Goal: Task Accomplishment & Management: Manage account settings

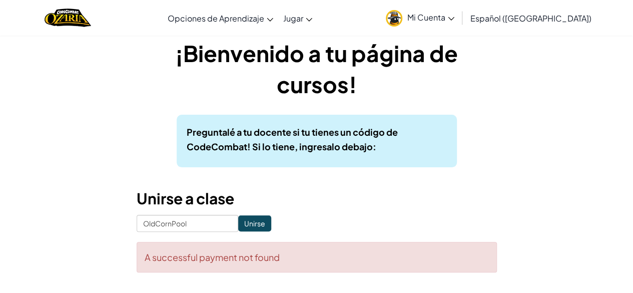
scroll to position [18, 0]
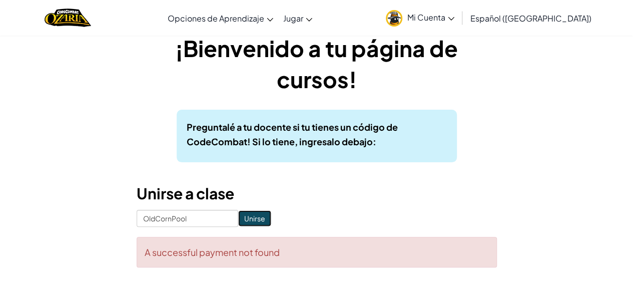
click at [256, 213] on input "Unirse" at bounding box center [254, 218] width 33 height 16
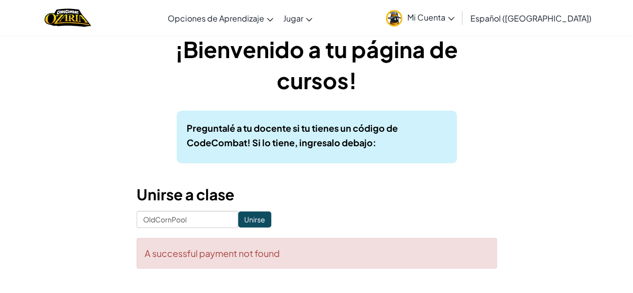
scroll to position [16, 0]
click at [216, 195] on h3 "Unirse a clase" at bounding box center [317, 195] width 360 height 23
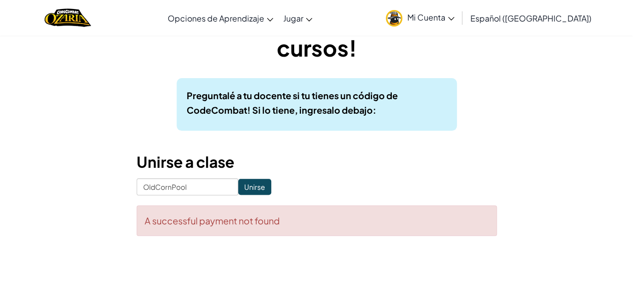
scroll to position [0, 0]
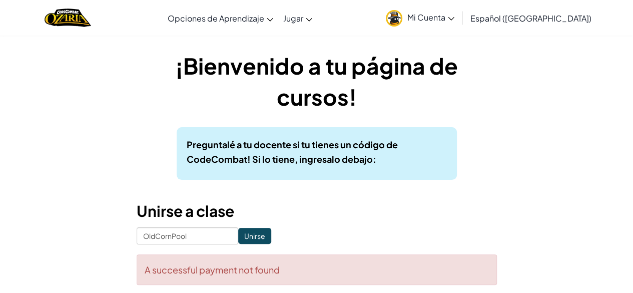
click at [260, 228] on form "OldCornPool Unirse A successful payment not found" at bounding box center [317, 256] width 360 height 58
click at [244, 238] on input "Unirse" at bounding box center [254, 236] width 33 height 16
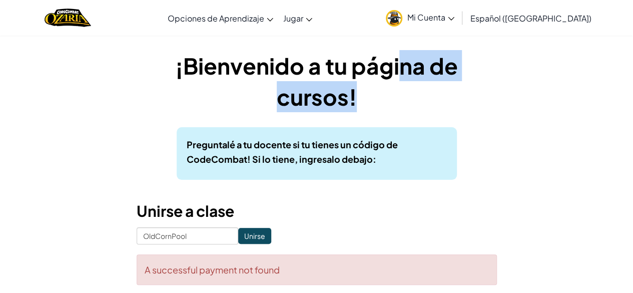
drag, startPoint x: 354, startPoint y: 94, endPoint x: 401, endPoint y: 75, distance: 49.8
click at [401, 75] on h1 "¡Bienvenido a tu página de cursos!" at bounding box center [317, 81] width 360 height 62
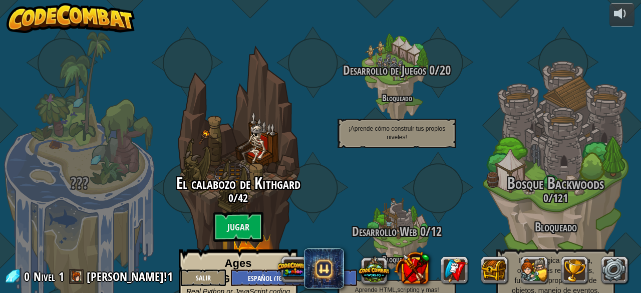
select select "es-419"
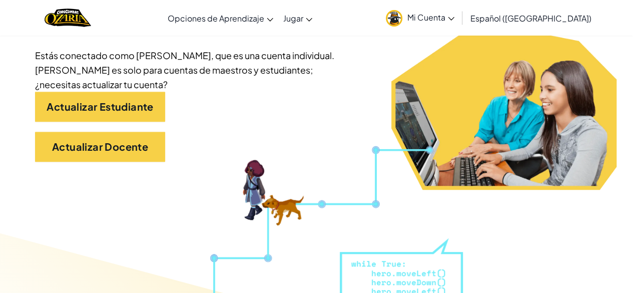
scroll to position [226, 0]
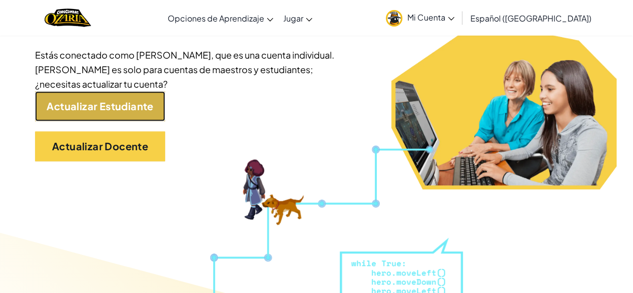
click at [144, 112] on link "Actualizar Estudiante" at bounding box center [100, 106] width 130 height 30
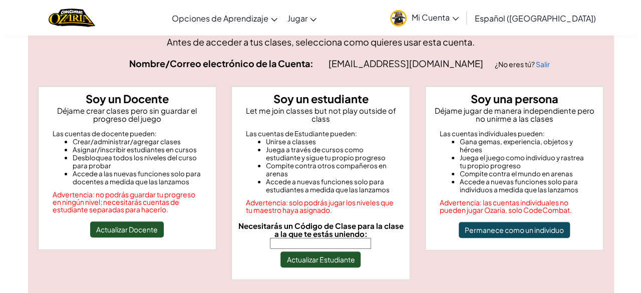
scroll to position [80, 0]
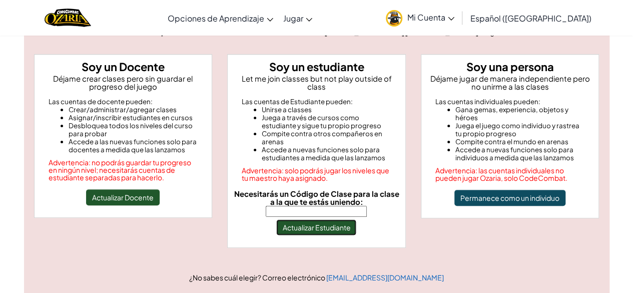
click at [302, 219] on button "Actualizar Estudiante" at bounding box center [316, 227] width 80 height 16
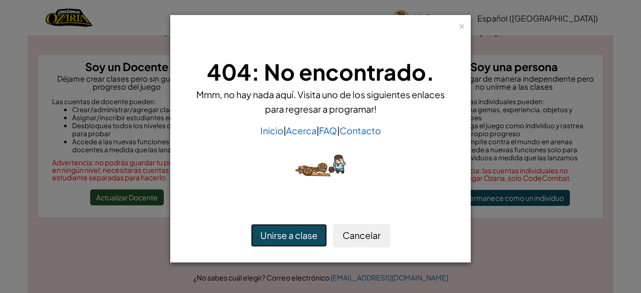
click at [276, 235] on button "Unirse a clase" at bounding box center [289, 235] width 76 height 23
click at [284, 139] on div "404: No encontrado. Mmm, no hay nada aquí. Visita uno de los siguientes enlaces…" at bounding box center [320, 121] width 269 height 150
click at [268, 125] on link "Inicio" at bounding box center [271, 131] width 23 height 12
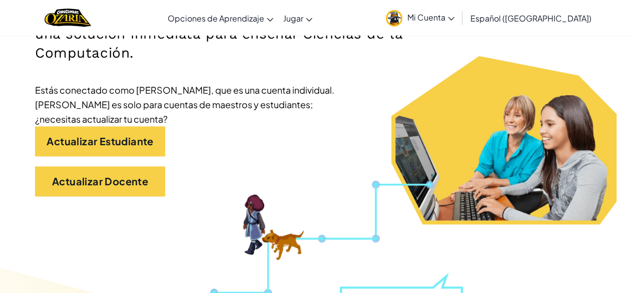
scroll to position [220, 0]
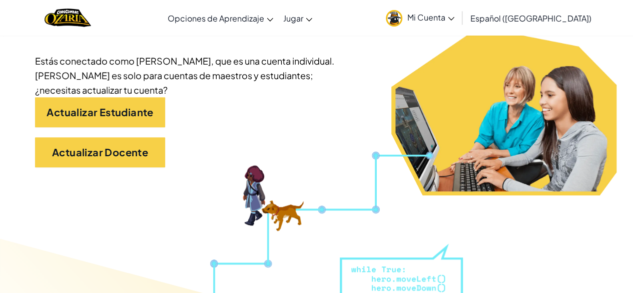
click at [455, 20] on span "Mi Cuenta" at bounding box center [431, 17] width 47 height 11
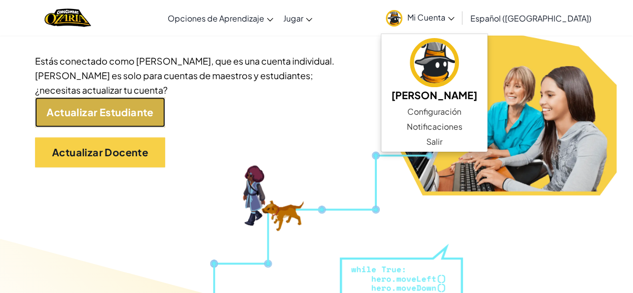
click at [74, 115] on link "Actualizar Estudiante" at bounding box center [100, 112] width 130 height 30
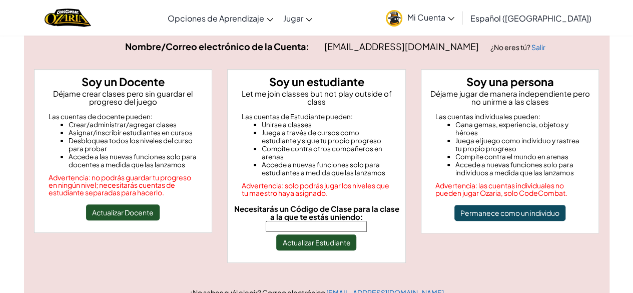
scroll to position [80, 0]
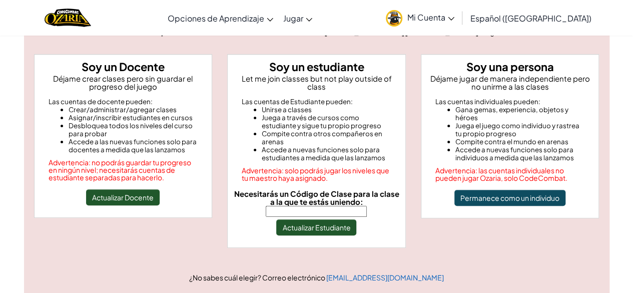
click at [308, 206] on input "Necesitarás un Código de Clase para la clase a la que te estás uniendo:" at bounding box center [316, 211] width 101 height 11
type input "OldCornPool"
click at [296, 222] on button "Actualizar Estudiante" at bounding box center [316, 227] width 80 height 16
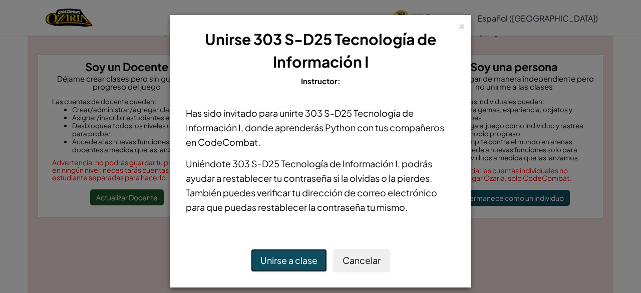
click at [281, 255] on button "Unirse a clase" at bounding box center [289, 260] width 76 height 23
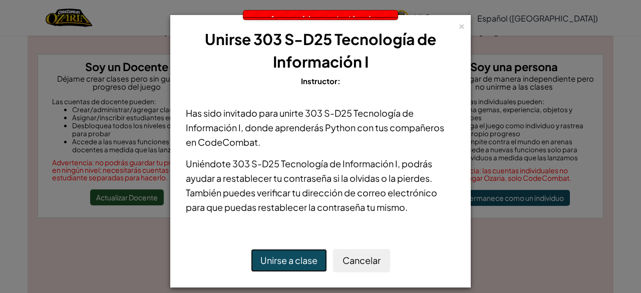
click at [281, 255] on button "Unirse a clase" at bounding box center [289, 260] width 76 height 23
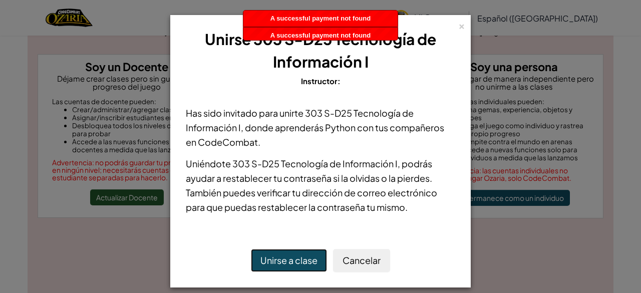
click at [281, 255] on button "Unirse a clase" at bounding box center [289, 260] width 76 height 23
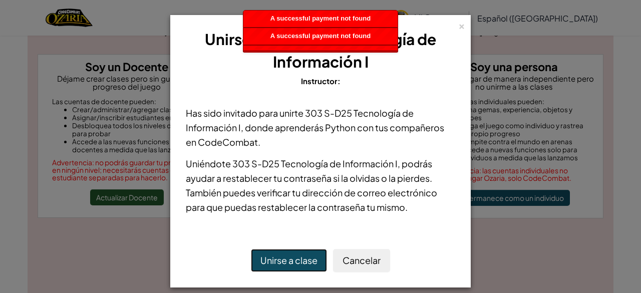
click at [281, 255] on button "Unirse a clase" at bounding box center [289, 260] width 76 height 23
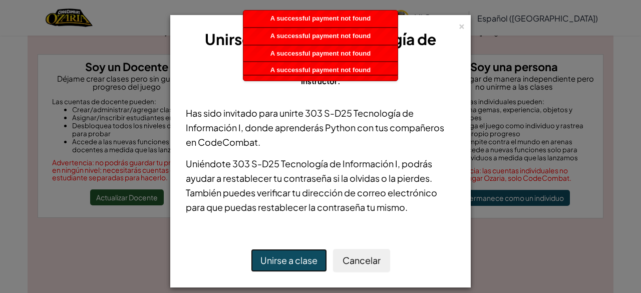
click at [281, 255] on button "Unirse a clase" at bounding box center [289, 260] width 76 height 23
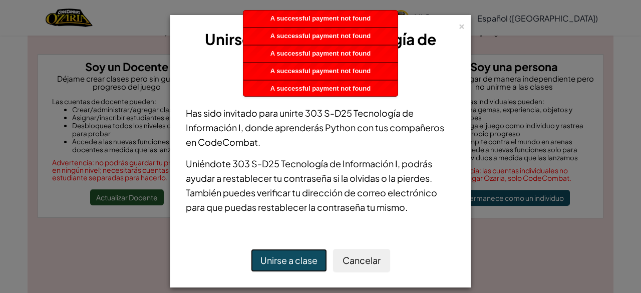
click at [281, 255] on button "Unirse a clase" at bounding box center [289, 260] width 76 height 23
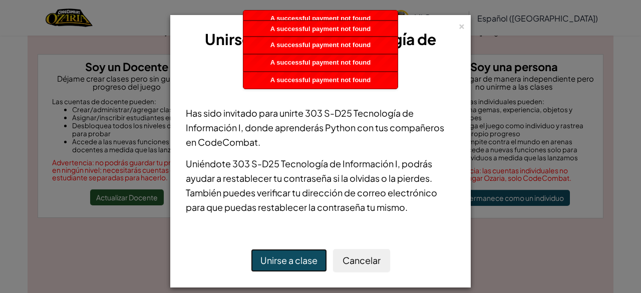
click at [281, 255] on button "Unirse a clase" at bounding box center [289, 260] width 76 height 23
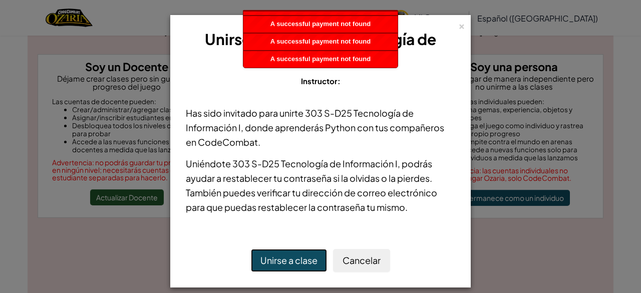
click at [281, 255] on button "Unirse a clase" at bounding box center [289, 260] width 76 height 23
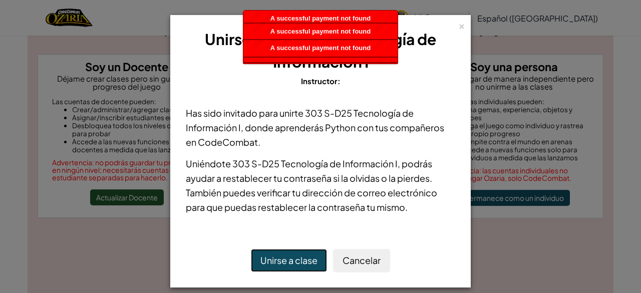
click at [281, 255] on button "Unirse a clase" at bounding box center [289, 260] width 76 height 23
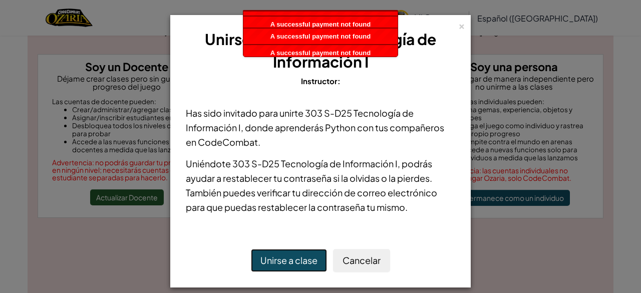
click at [281, 255] on button "Unirse a clase" at bounding box center [289, 260] width 76 height 23
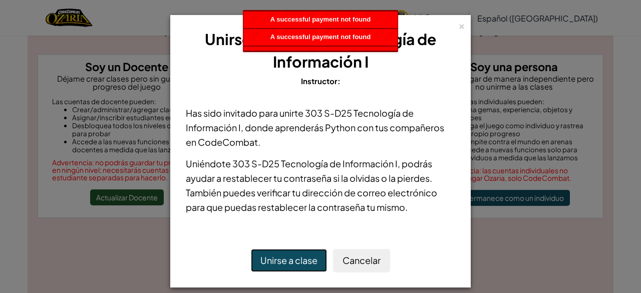
click at [281, 255] on button "Unirse a clase" at bounding box center [289, 260] width 76 height 23
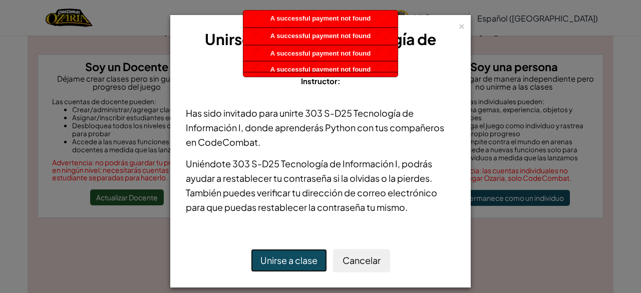
click at [281, 255] on button "Unirse a clase" at bounding box center [289, 260] width 76 height 23
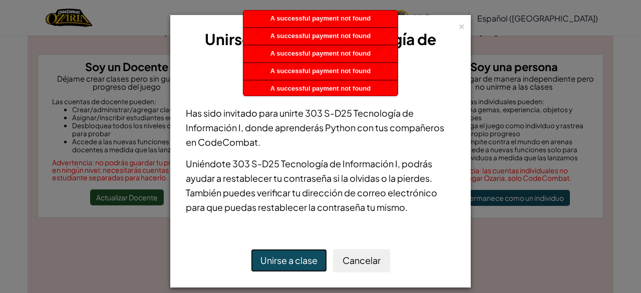
click at [281, 255] on button "Unirse a clase" at bounding box center [289, 260] width 76 height 23
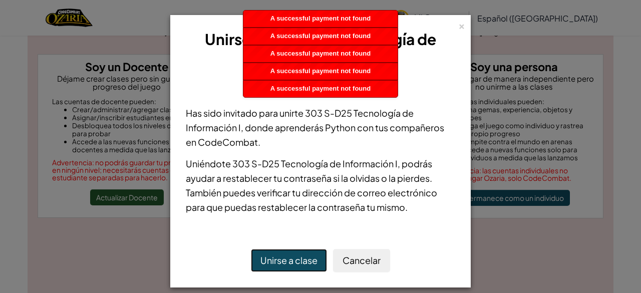
click at [281, 255] on button "Unirse a clase" at bounding box center [289, 260] width 76 height 23
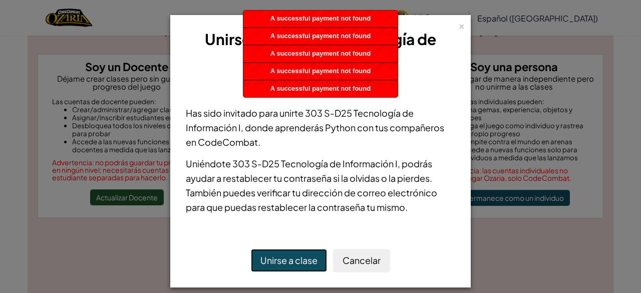
click at [281, 255] on button "Unirse a clase" at bounding box center [289, 260] width 76 height 23
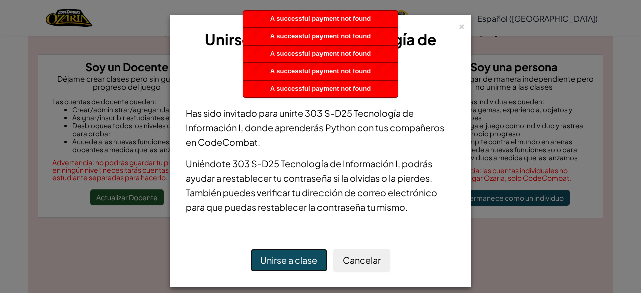
click at [281, 255] on button "Unirse a clase" at bounding box center [289, 260] width 76 height 23
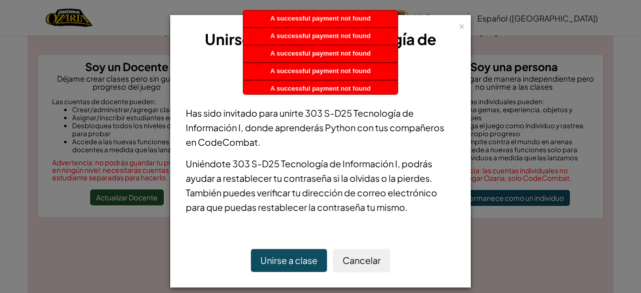
click at [618, 123] on div "× Unirse 303 S-D25 Tecnología de Información I Instructor: Has sido invitado pa…" at bounding box center [320, 146] width 641 height 293
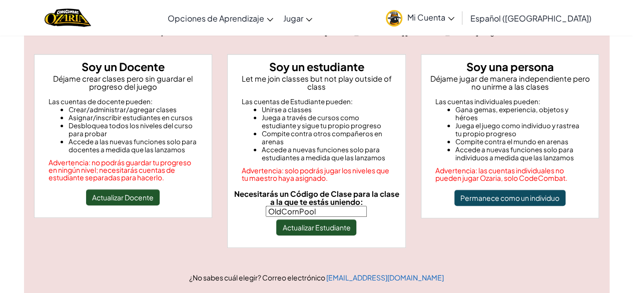
click at [458, 5] on link "Mi Cuenta" at bounding box center [420, 18] width 79 height 32
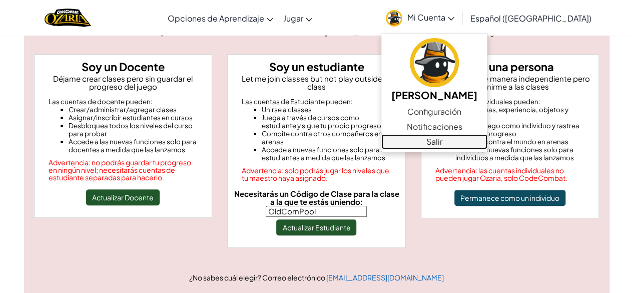
click at [442, 146] on link "Salir" at bounding box center [435, 141] width 106 height 15
